Goal: Obtain resource: Download file/media

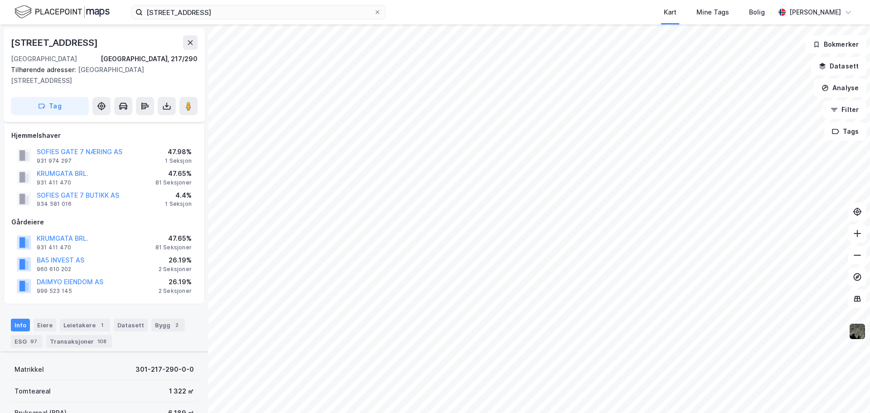
scroll to position [261, 0]
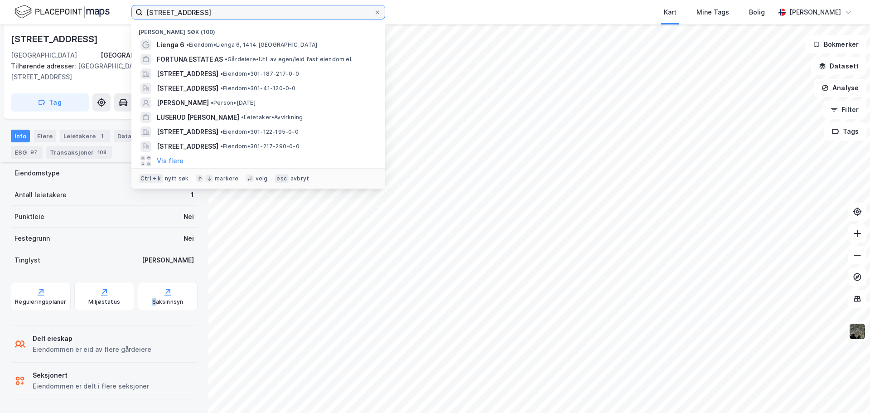
click at [208, 15] on input "[STREET_ADDRESS]" at bounding box center [258, 12] width 231 height 14
click at [208, 14] on input "[STREET_ADDRESS]" at bounding box center [258, 12] width 231 height 14
click at [209, 13] on input "sofies gate 7" at bounding box center [258, 12] width 231 height 14
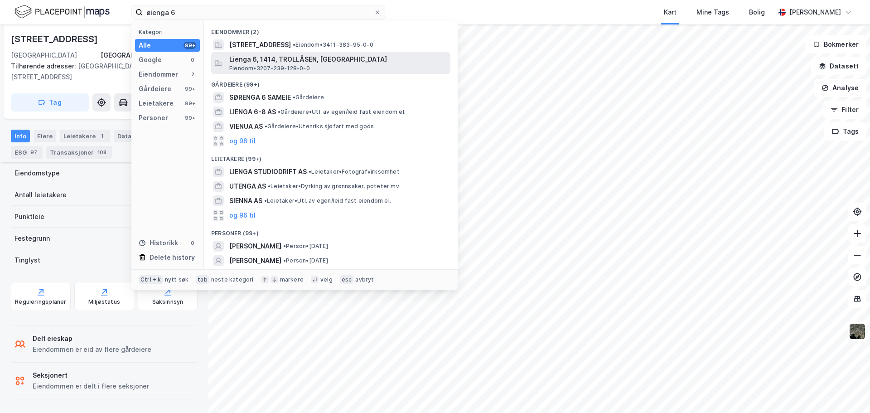
click at [326, 53] on div "Lienga 6, 1414, TROLLÅSEN, NORDRE FOLLO Eiendom • 3207-239-128-0-0" at bounding box center [330, 63] width 239 height 22
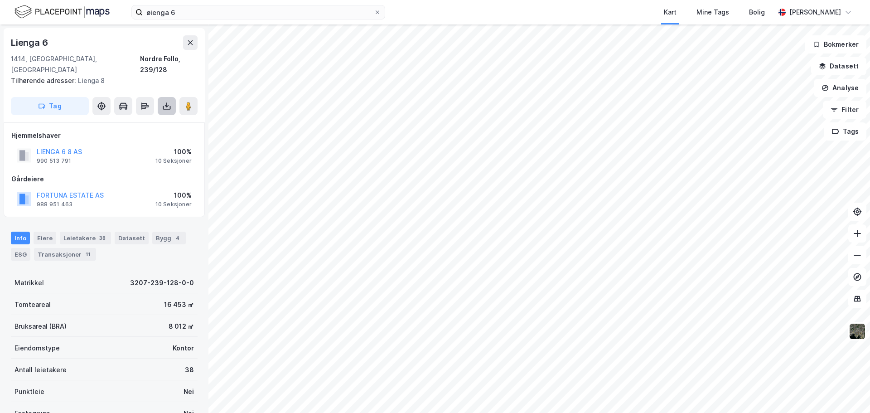
click at [169, 101] on icon at bounding box center [166, 105] width 9 height 9
click at [136, 121] on div "Last ned grunnbok" at bounding box center [122, 124] width 53 height 7
click at [169, 101] on icon at bounding box center [166, 105] width 9 height 9
click at [108, 135] on div "Last ned matrikkelrapport" at bounding box center [133, 138] width 75 height 7
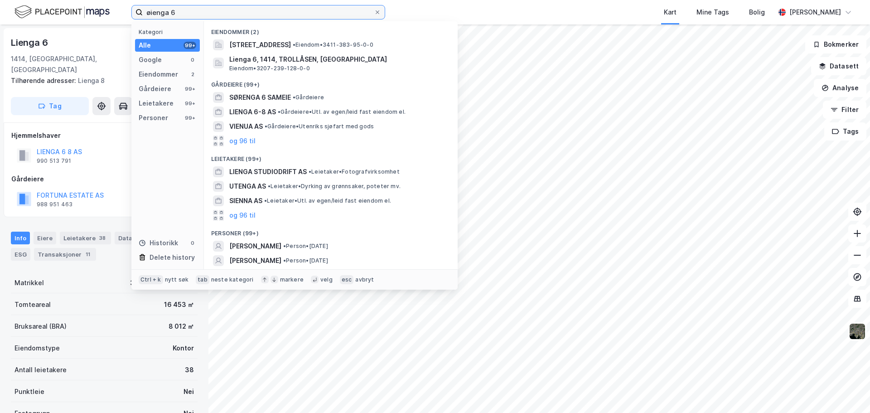
click at [263, 14] on input "øienga 6" at bounding box center [258, 12] width 231 height 14
click at [265, 12] on input "øienga 6" at bounding box center [258, 12] width 231 height 14
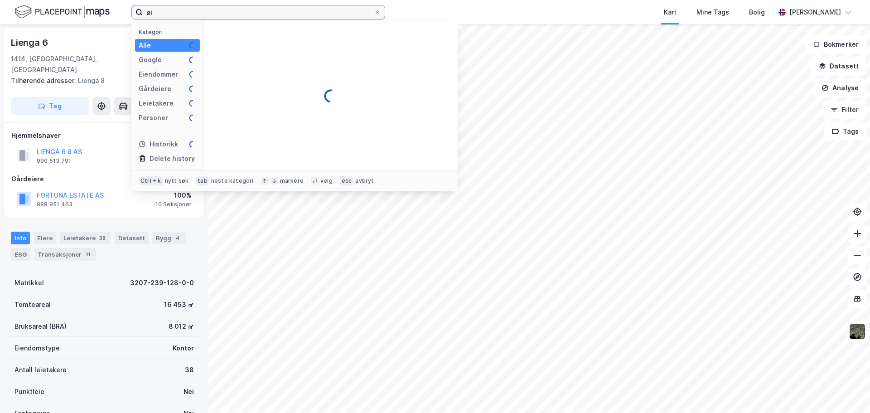
type input "ø"
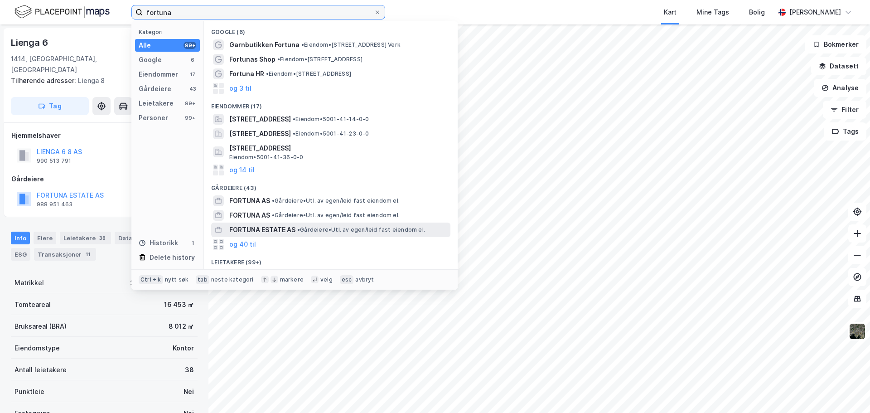
type input "fortuna"
click at [251, 233] on span "FORTUNA ESTATE AS" at bounding box center [262, 229] width 66 height 11
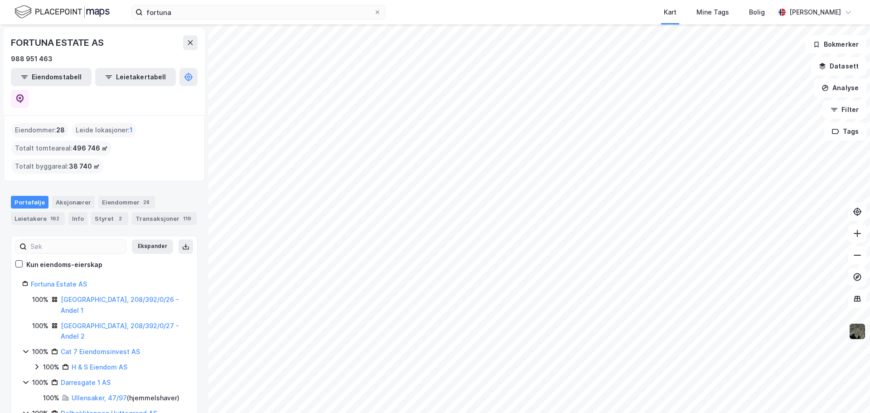
click at [861, 332] on img at bounding box center [857, 331] width 17 height 17
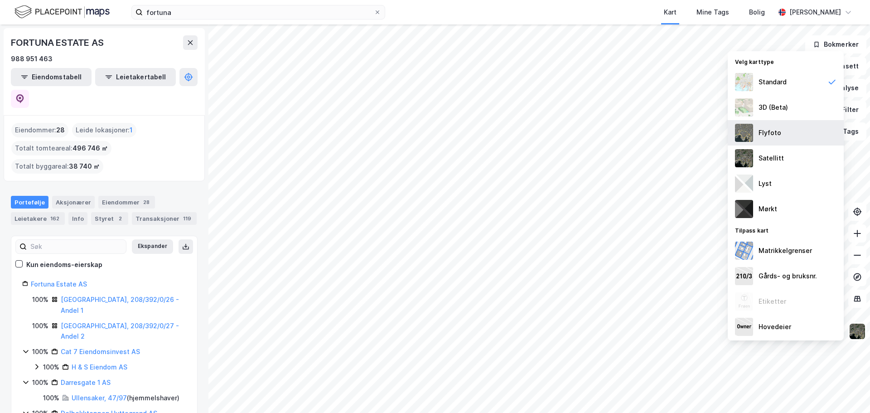
click at [778, 135] on div "Flyfoto" at bounding box center [769, 132] width 23 height 11
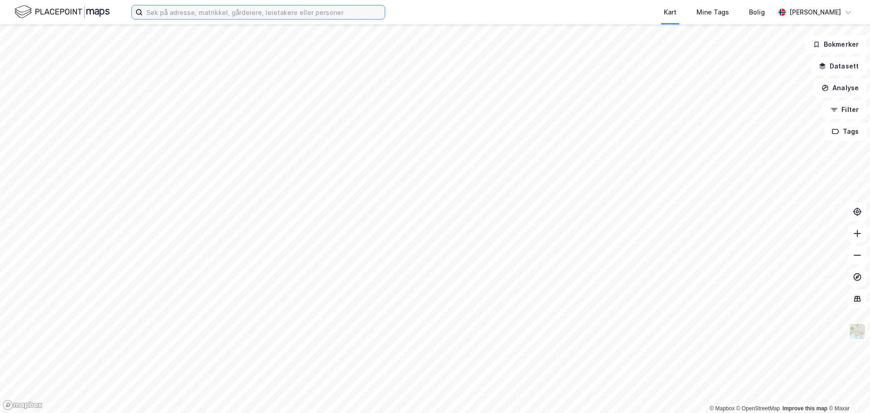
click at [329, 12] on input at bounding box center [264, 12] width 242 height 14
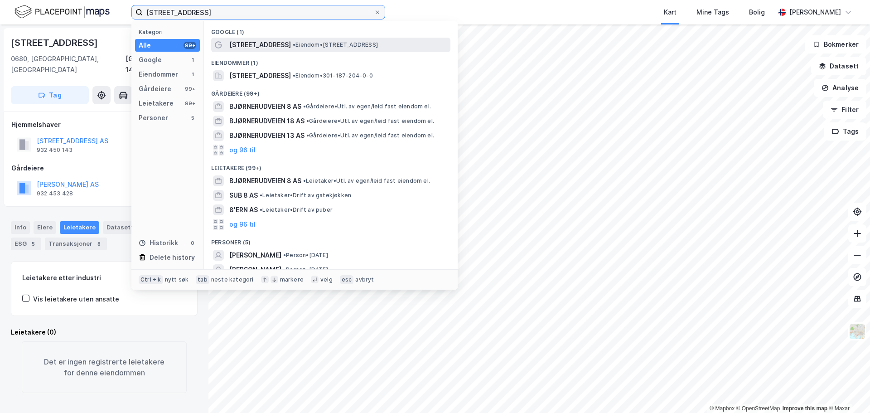
type input "[STREET_ADDRESS]"
click at [323, 43] on span "• Eiendom • [STREET_ADDRESS]" at bounding box center [335, 44] width 85 height 7
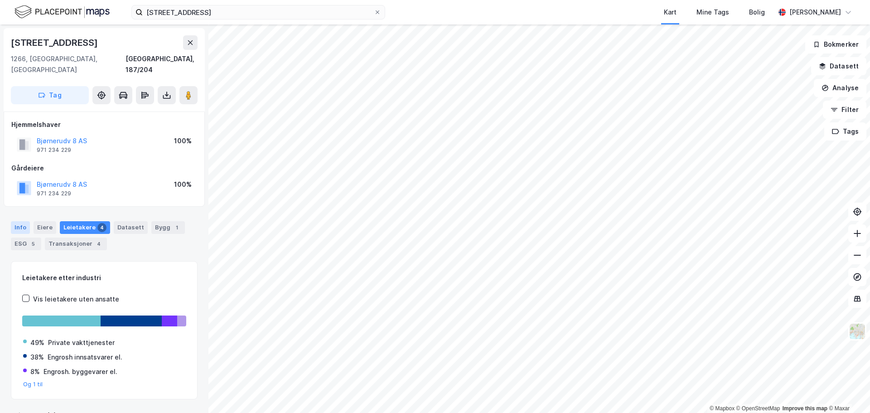
click at [22, 221] on div "Info" at bounding box center [20, 227] width 19 height 13
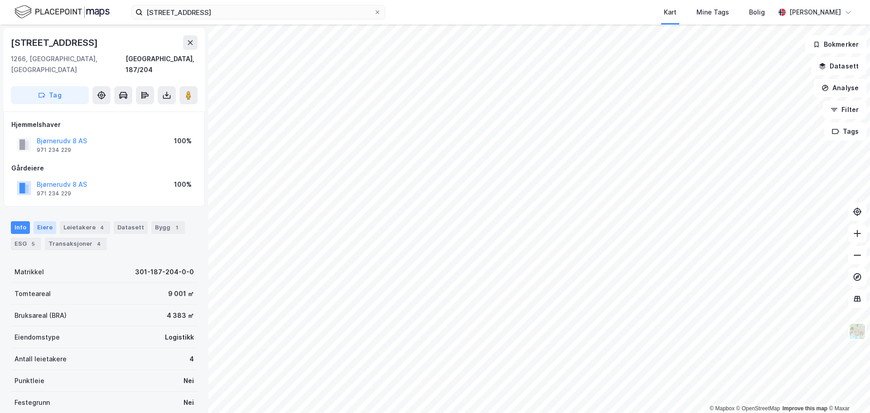
click at [38, 221] on div "Eiere" at bounding box center [45, 227] width 23 height 13
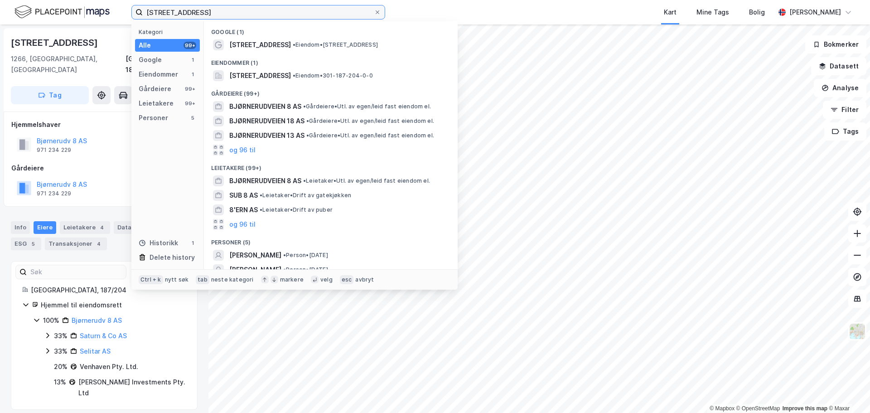
click at [236, 14] on input "[STREET_ADDRESS]" at bounding box center [258, 12] width 231 height 14
click at [374, 13] on span at bounding box center [377, 12] width 7 height 7
click at [374, 13] on input "[STREET_ADDRESS]" at bounding box center [258, 12] width 231 height 14
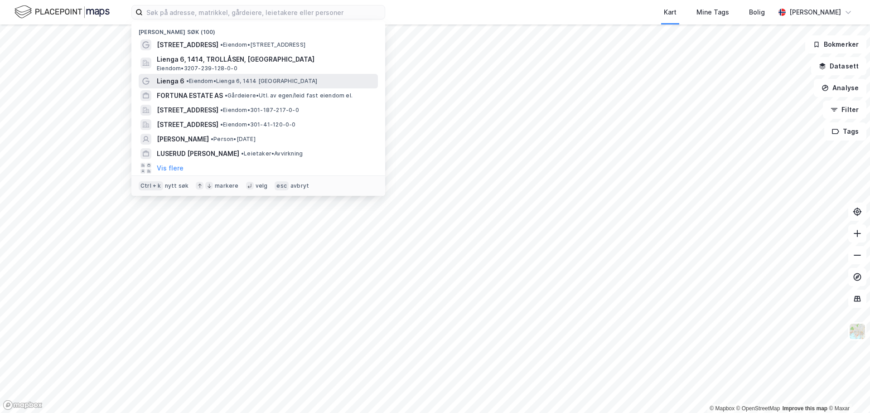
click at [211, 76] on div "Lienga 6 • [PERSON_NAME] 6, 1414 [GEOGRAPHIC_DATA]" at bounding box center [266, 81] width 219 height 11
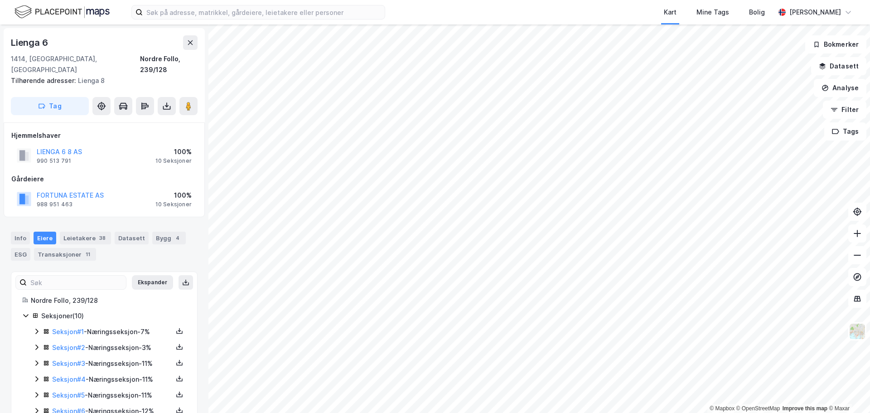
scroll to position [1, 0]
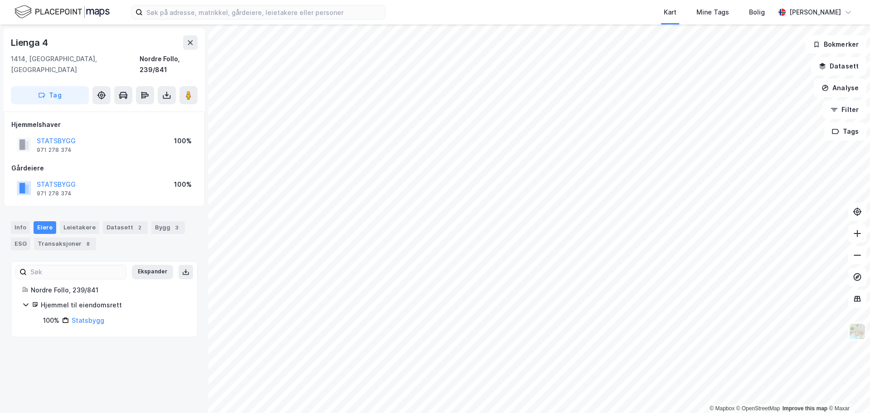
click at [476, 0] on html "Kart Mine Tags Bolig [PERSON_NAME] © Mapbox © OpenStreetMap Improve this map © …" at bounding box center [435, 206] width 870 height 413
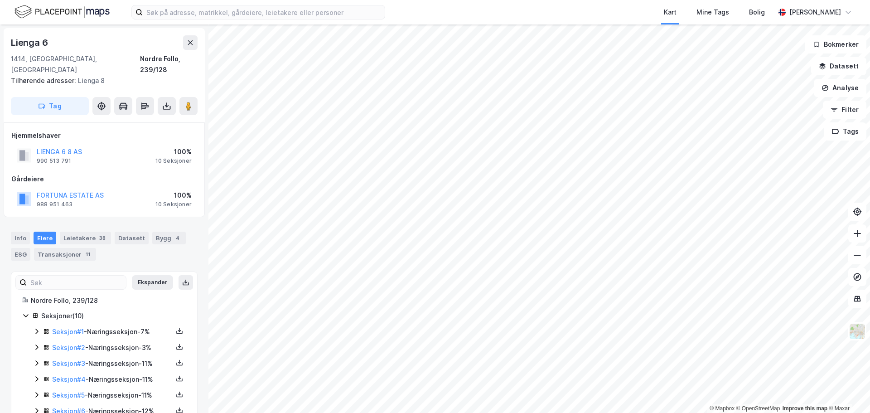
scroll to position [1, 0]
